Goal: Register for event/course

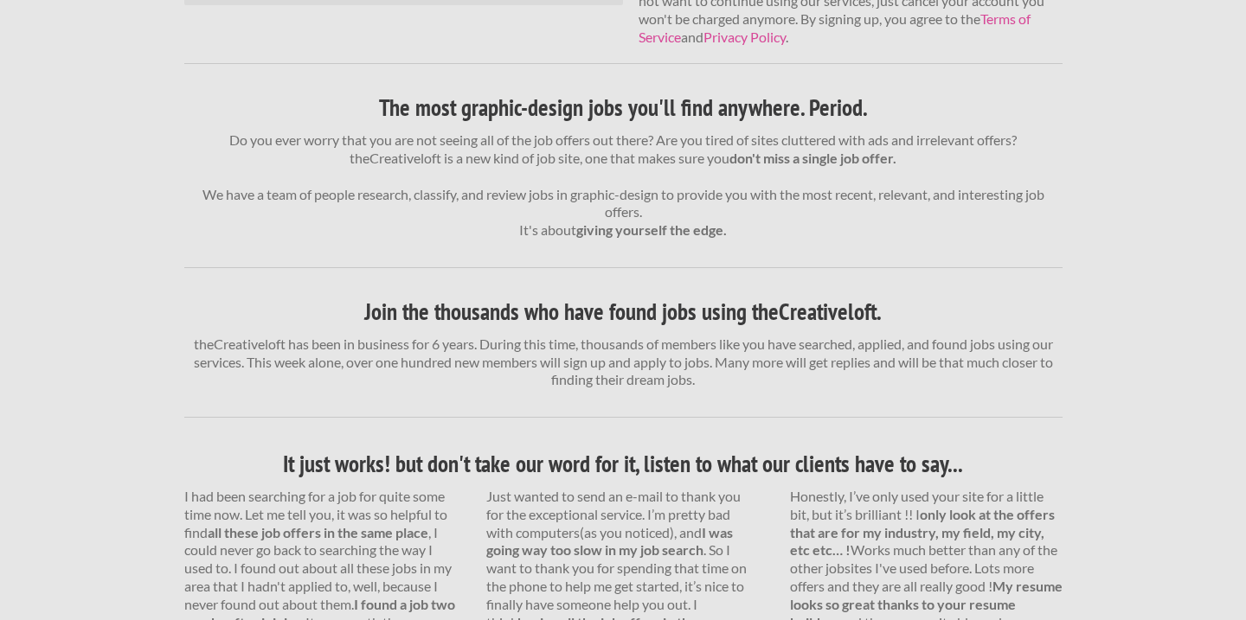
scroll to position [581, 0]
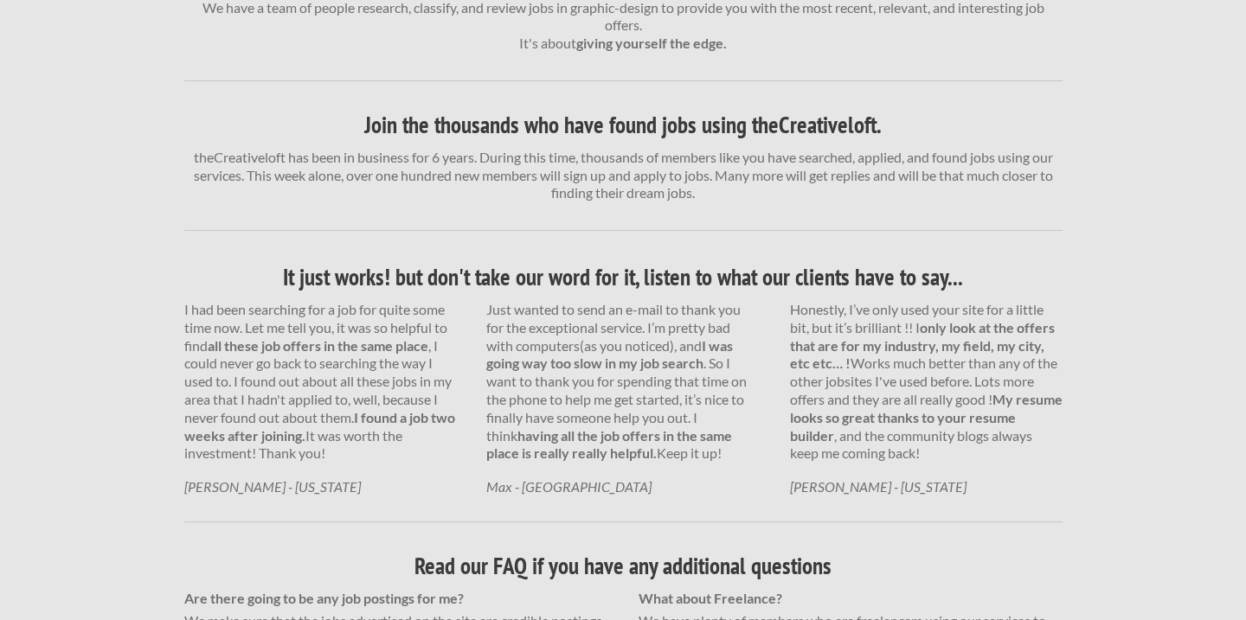
scroll to position [360, 0]
